Goal: Information Seeking & Learning: Check status

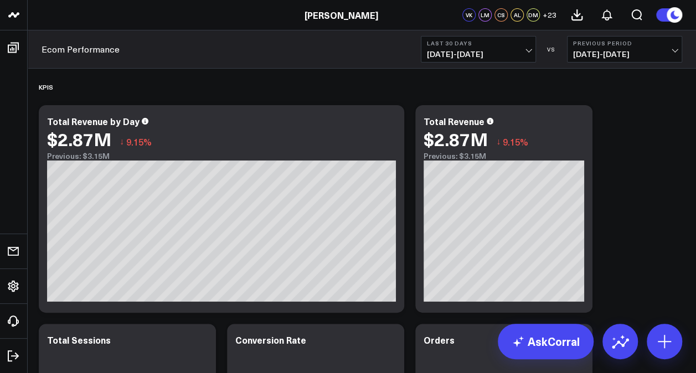
click at [661, 54] on span "07/12/25 - 08/10/25" at bounding box center [624, 54] width 103 height 9
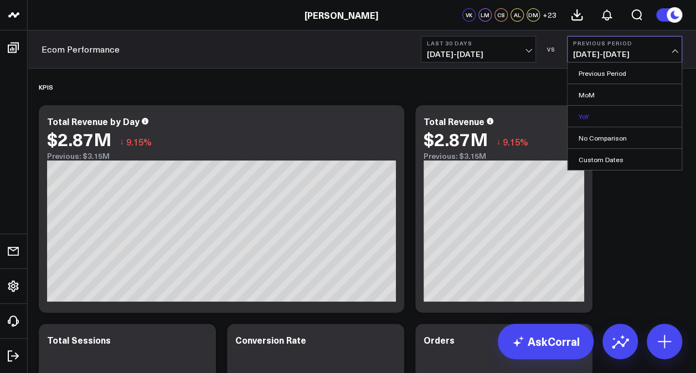
click at [619, 113] on link "YoY" at bounding box center [625, 116] width 114 height 21
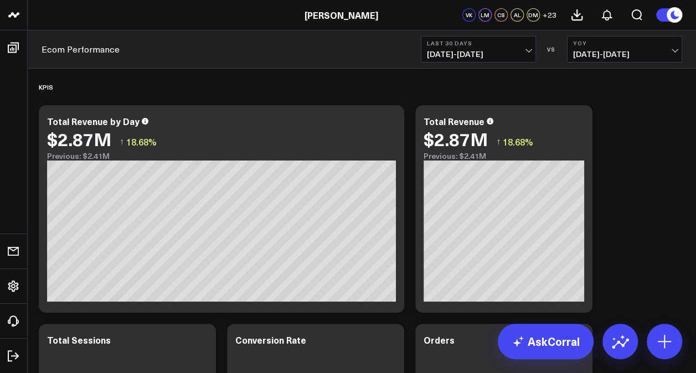
click at [521, 51] on span "08/11/25 - 09/09/25" at bounding box center [478, 54] width 103 height 9
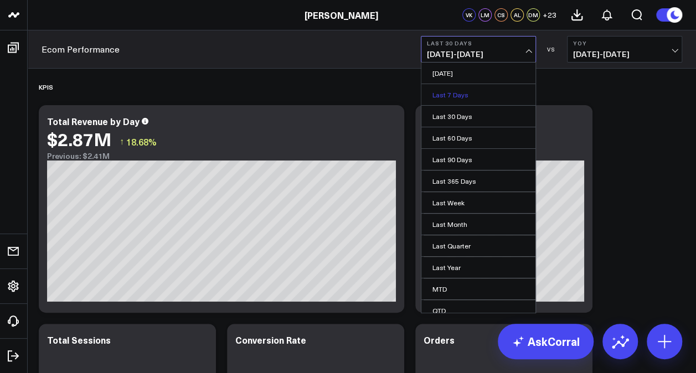
click at [460, 96] on link "Last 7 Days" at bounding box center [479, 94] width 114 height 21
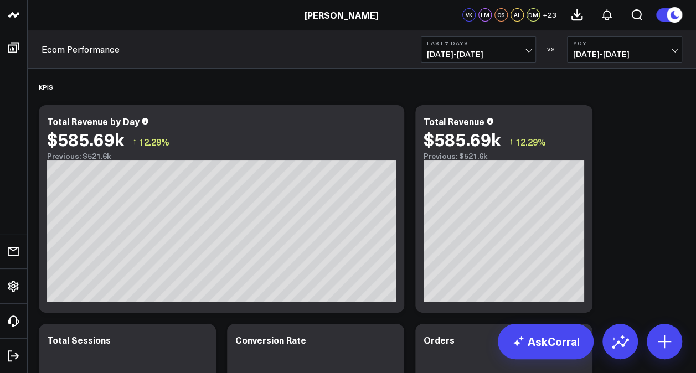
click at [528, 53] on span "09/03/25 - 09/09/25" at bounding box center [478, 54] width 103 height 9
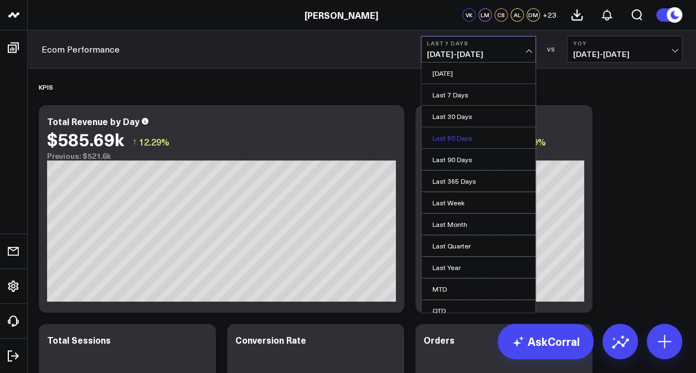
click at [480, 130] on link "Last 60 Days" at bounding box center [479, 137] width 114 height 21
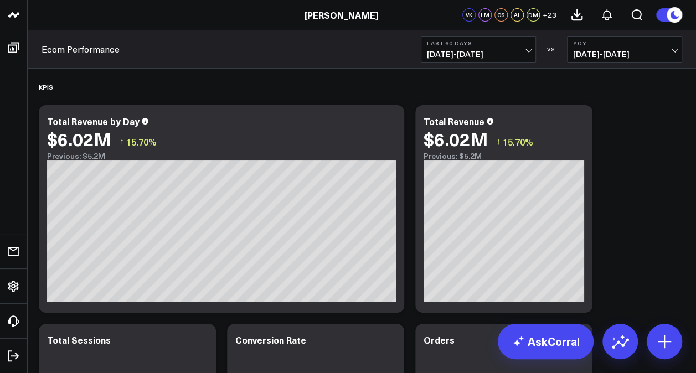
click at [527, 50] on span "07/12/25 - 09/09/25" at bounding box center [478, 54] width 103 height 9
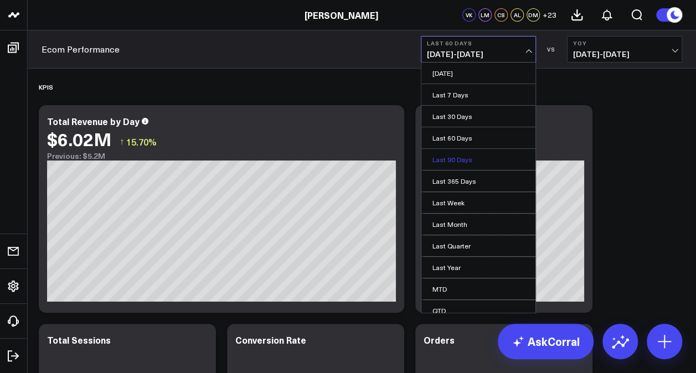
click at [468, 159] on link "Last 90 Days" at bounding box center [479, 159] width 114 height 21
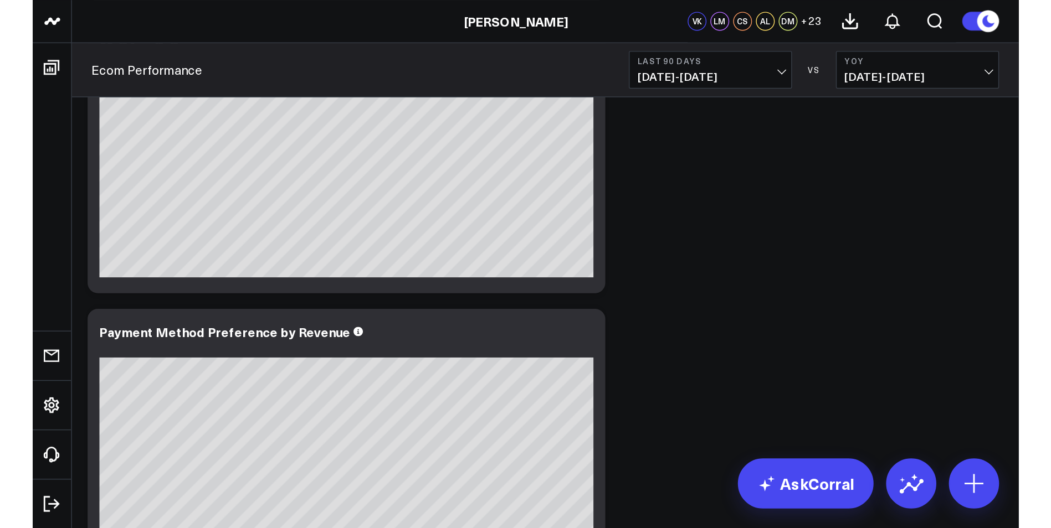
scroll to position [2138, 0]
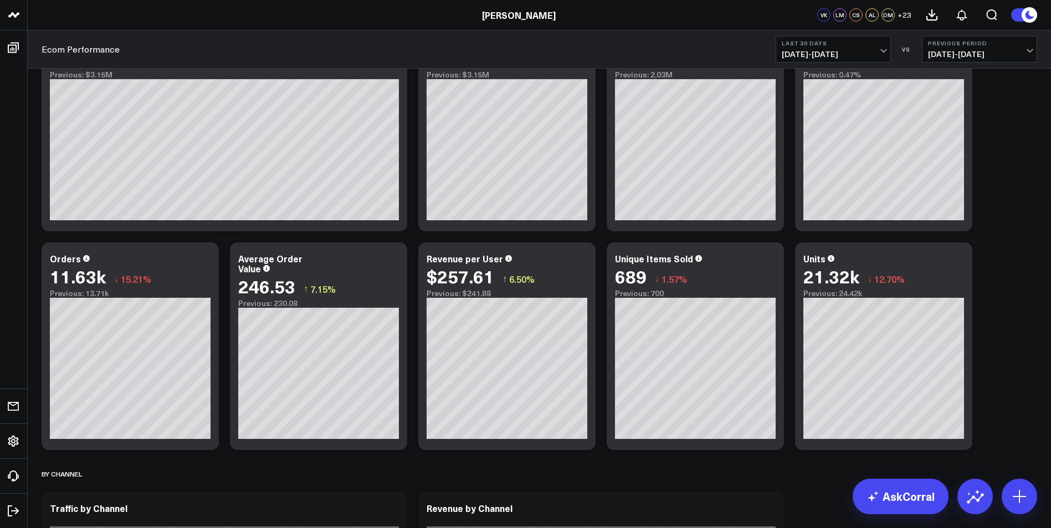
scroll to position [222, 0]
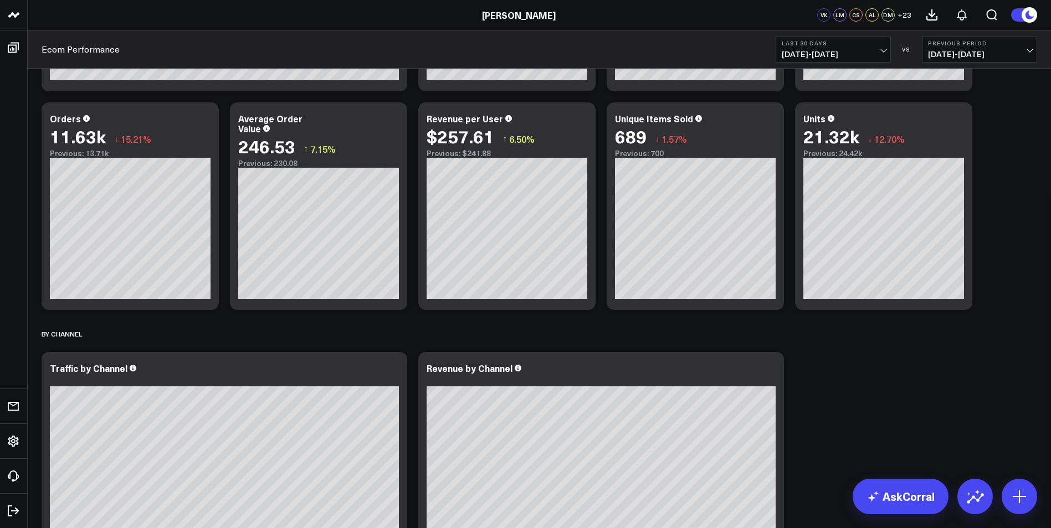
click at [822, 39] on button "Last 30 Days [DATE] - [DATE]" at bounding box center [832, 49] width 115 height 27
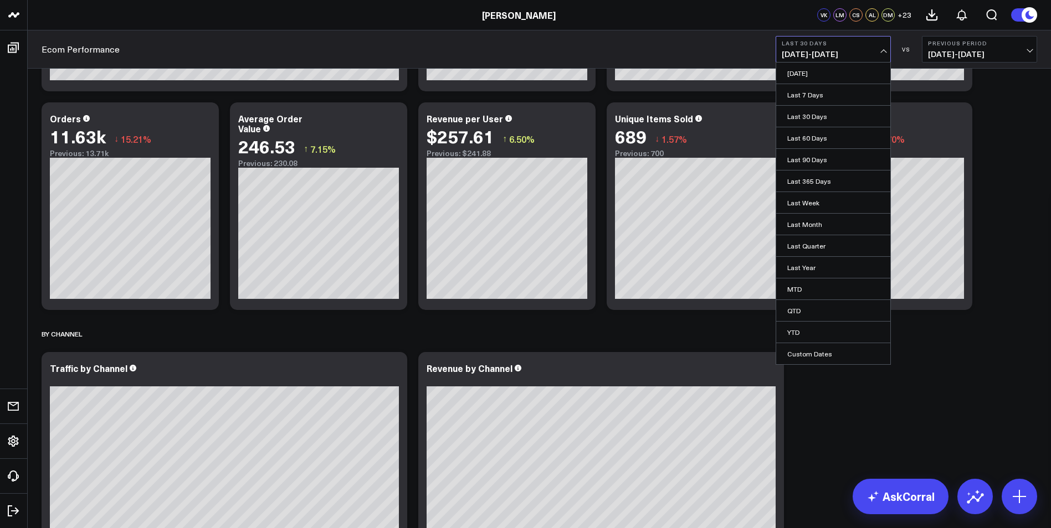
click at [829, 356] on link "Custom Dates" at bounding box center [833, 353] width 114 height 21
select select "8"
select select "2025"
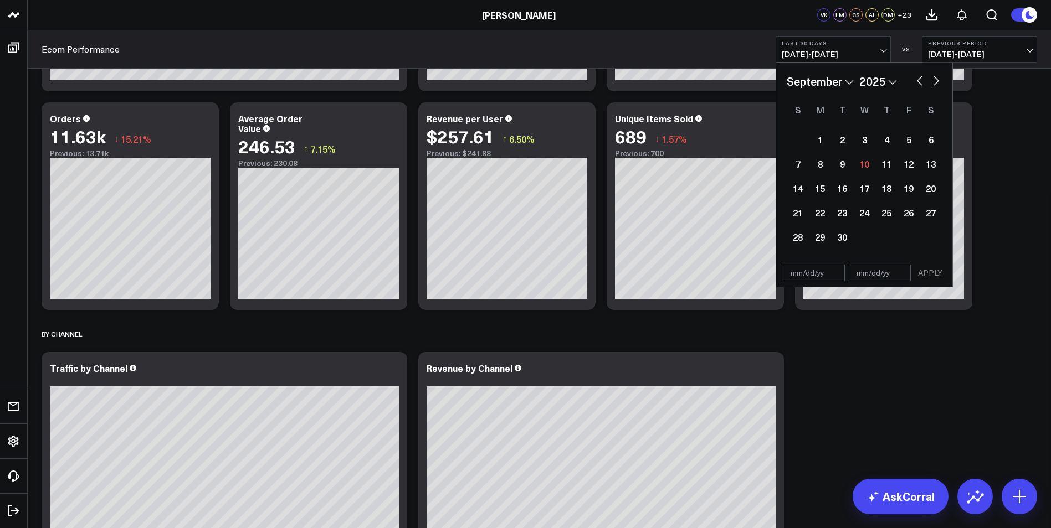
click at [920, 78] on button "button" at bounding box center [919, 79] width 11 height 13
select select "7"
select select "2025"
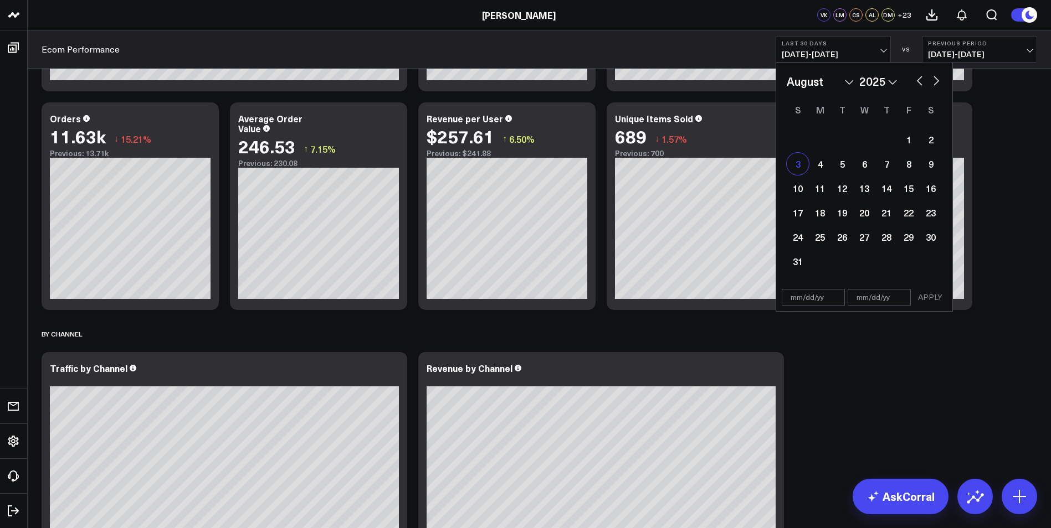
click at [792, 165] on div "3" at bounding box center [798, 164] width 22 height 22
type input "[DATE]"
select select "7"
select select "2025"
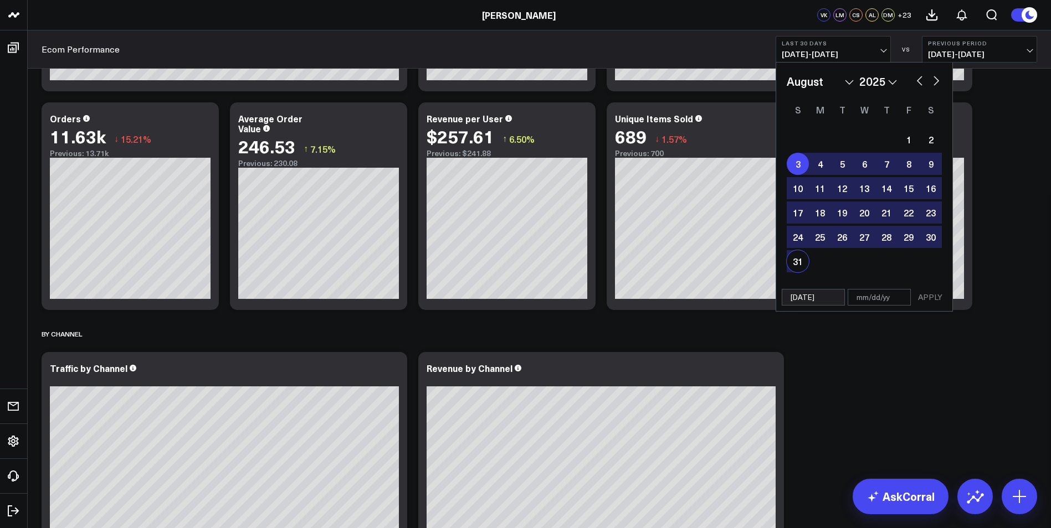
click at [802, 264] on div "31" at bounding box center [798, 261] width 22 height 22
type input "[DATE]"
select select "7"
select select "2025"
click at [924, 298] on button "APPLY" at bounding box center [929, 297] width 33 height 17
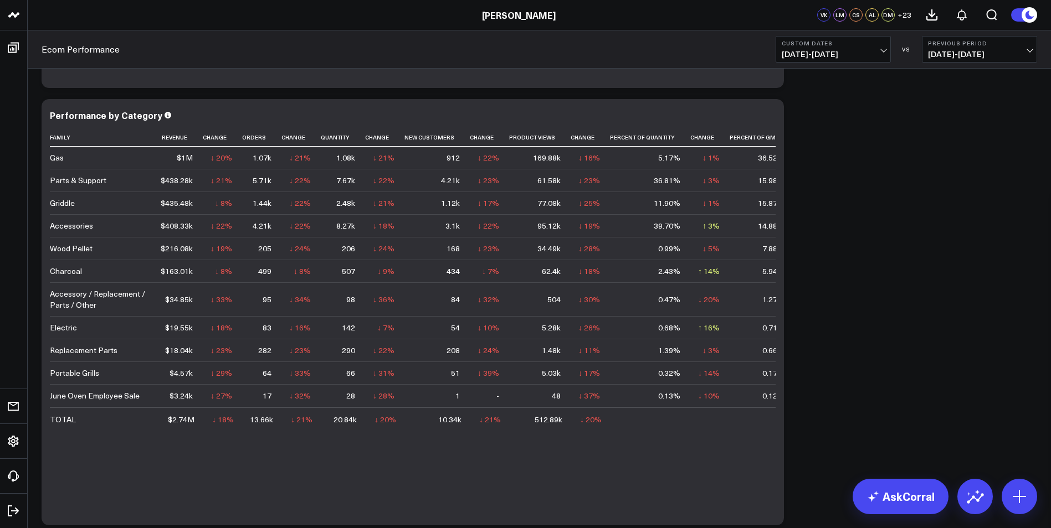
scroll to position [2080, 0]
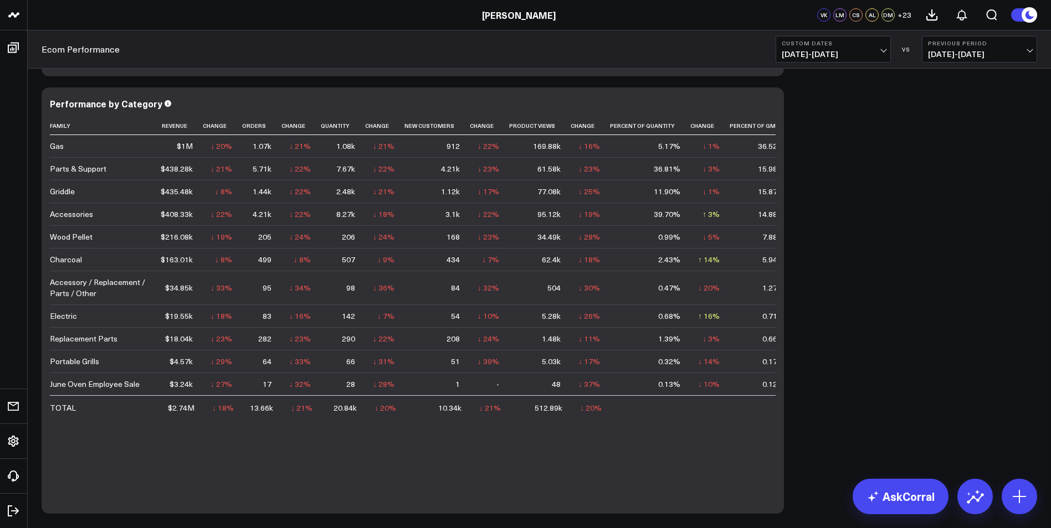
click at [1012, 47] on button "Previous Period [DATE] - [DATE]" at bounding box center [979, 49] width 115 height 27
click at [938, 114] on link "YoY" at bounding box center [979, 116] width 114 height 21
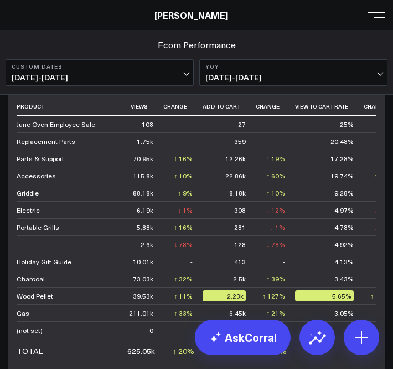
scroll to position [3726, 0]
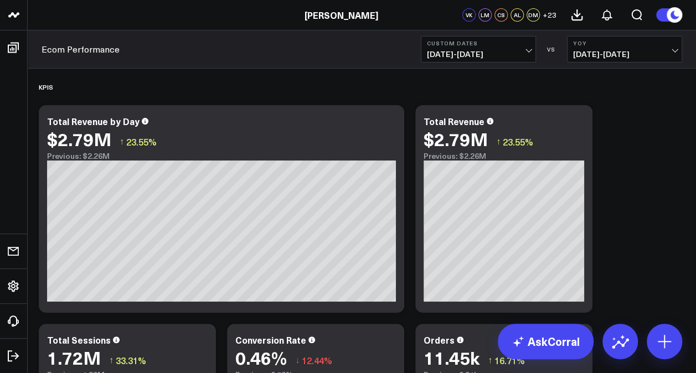
click at [515, 50] on span "08/03/25 - 08/31/25" at bounding box center [478, 54] width 103 height 9
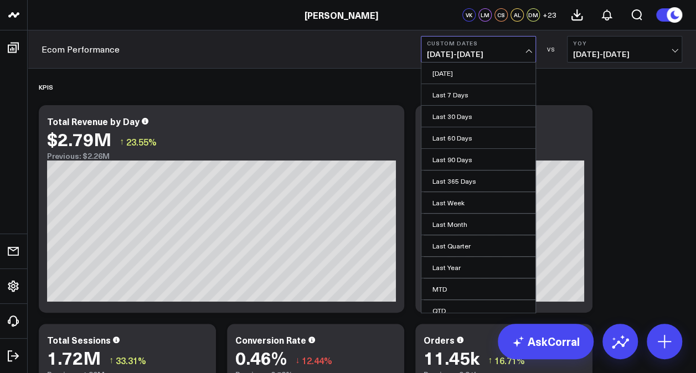
scroll to position [49, 0]
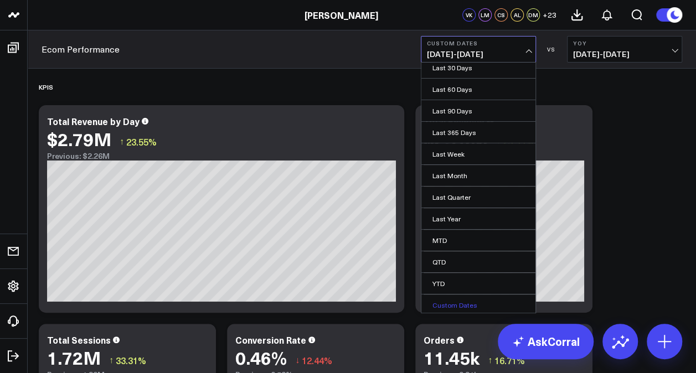
click at [481, 239] on link "Custom Dates" at bounding box center [479, 305] width 114 height 21
select select "8"
select select "2025"
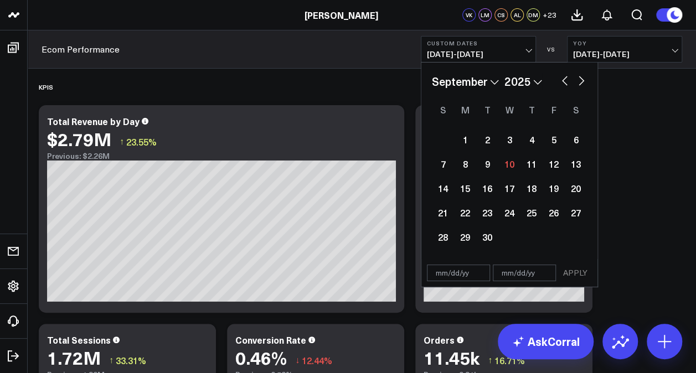
click at [515, 82] on button "button" at bounding box center [564, 79] width 11 height 13
select select "7"
select select "2025"
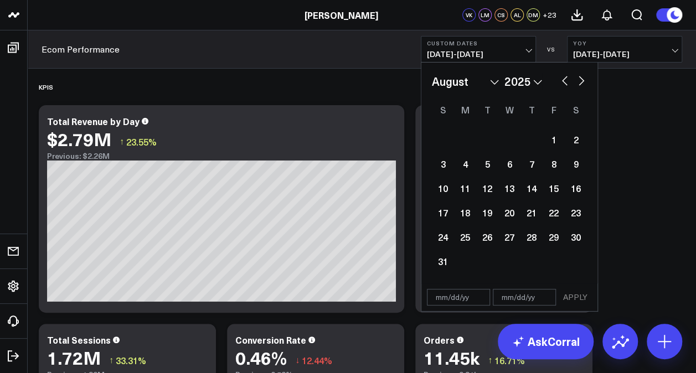
click at [515, 80] on button "button" at bounding box center [564, 79] width 11 height 13
select select "6"
select select "2025"
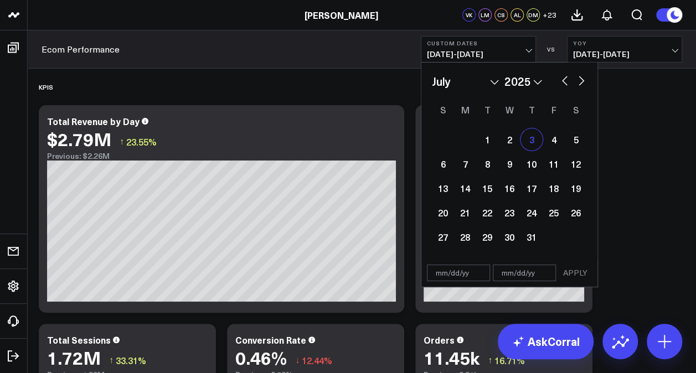
click at [515, 141] on div "3" at bounding box center [532, 140] width 22 height 22
type input "07/03/25"
select select "6"
select select "2025"
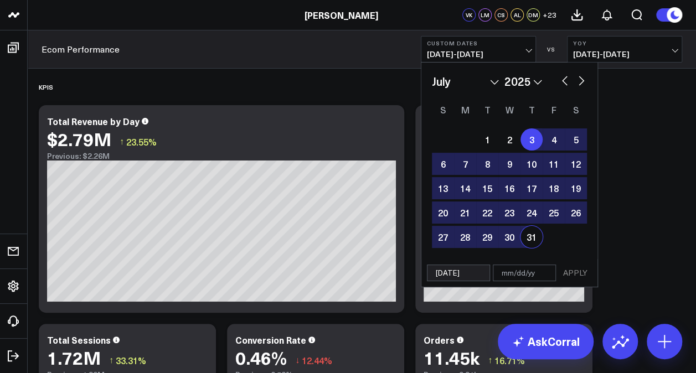
click at [515, 239] on div "31" at bounding box center [532, 237] width 22 height 22
type input "07/31/25"
select select "6"
select select "2025"
click at [515, 239] on button "APPLY" at bounding box center [575, 273] width 33 height 17
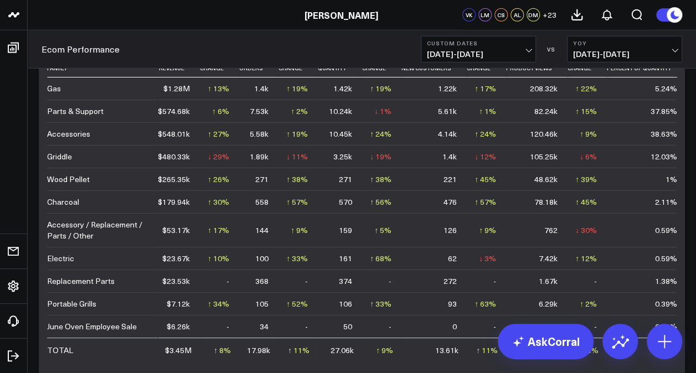
scroll to position [3683, 0]
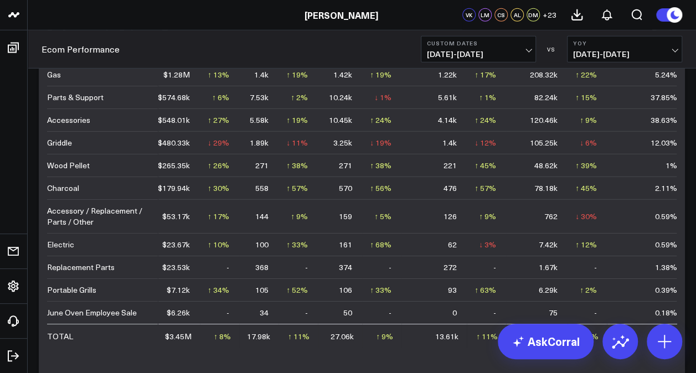
click at [143, 169] on td "Wood Pellet" at bounding box center [102, 165] width 111 height 23
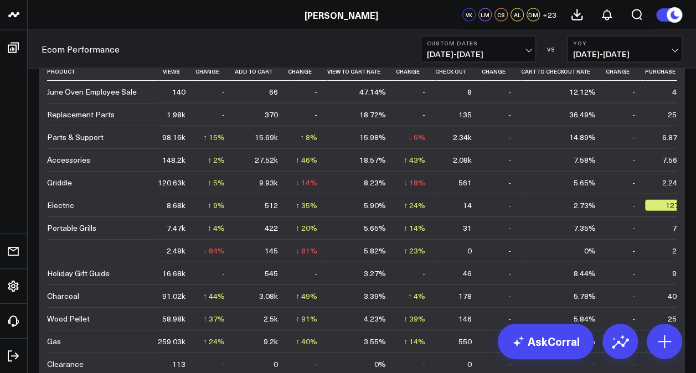
scroll to position [3240, 0]
